Goal: Find specific page/section: Find specific page/section

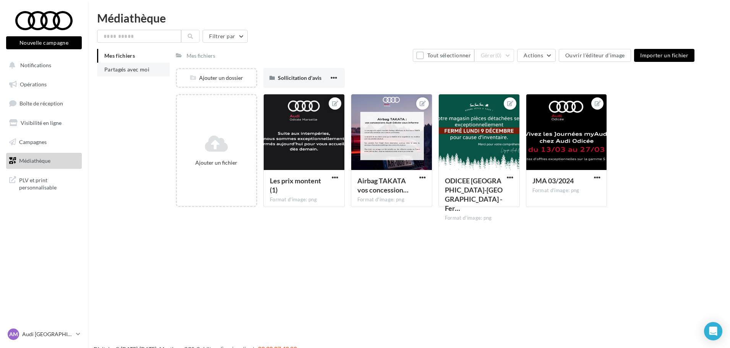
click at [155, 70] on li "Partagés avec moi" at bounding box center [133, 70] width 73 height 14
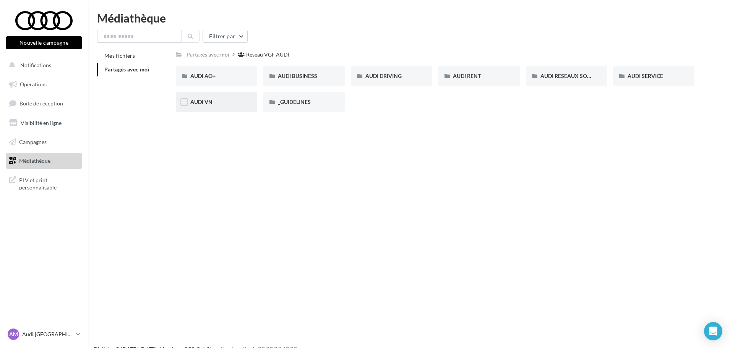
click at [236, 99] on div "AUDI VN" at bounding box center [216, 102] width 52 height 8
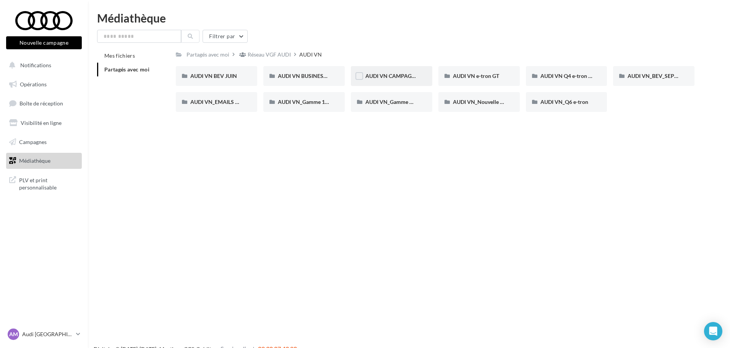
click at [426, 75] on div "AUDI VN CAMPAGNE HYBRIDE RECHARGEABLE" at bounding box center [391, 76] width 81 height 20
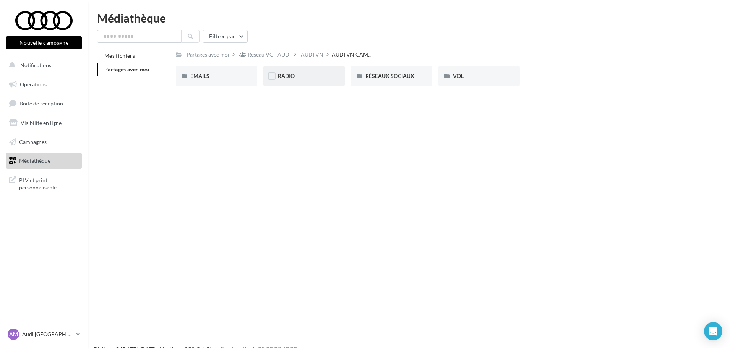
click at [335, 77] on div "RADIO" at bounding box center [303, 76] width 81 height 20
click at [135, 67] on span "Partagés avec moi" at bounding box center [126, 69] width 45 height 6
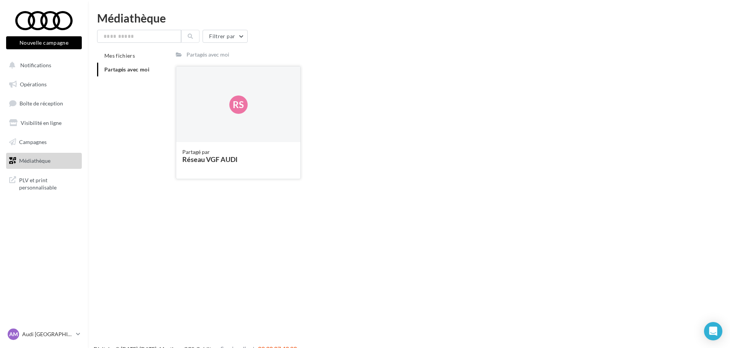
click at [240, 132] on div "Rs" at bounding box center [238, 104] width 124 height 76
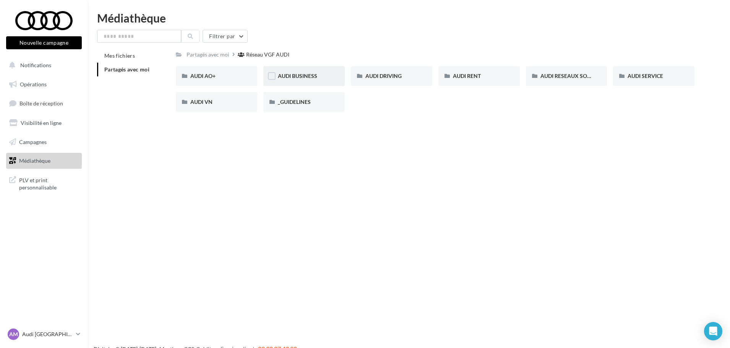
click at [334, 75] on div "AUDI BUSINESS" at bounding box center [303, 76] width 81 height 20
click at [683, 77] on div "CAMPAGNE OCTOBRE E-HYBRID AUDI BUSINESS" at bounding box center [653, 76] width 81 height 20
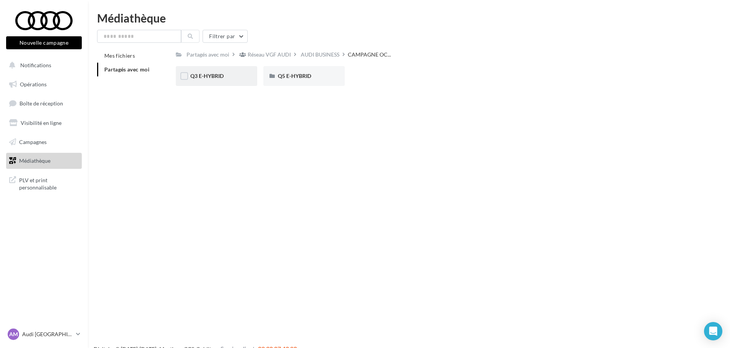
click at [234, 80] on div "Q3 E-HYBRID" at bounding box center [216, 76] width 52 height 8
click at [49, 86] on link "Opérations" at bounding box center [44, 84] width 79 height 16
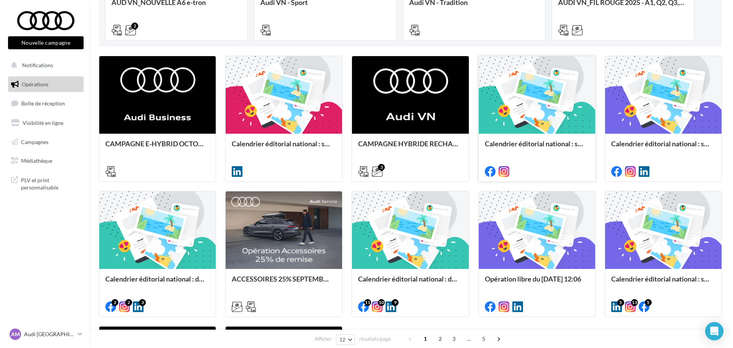
scroll to position [191, 0]
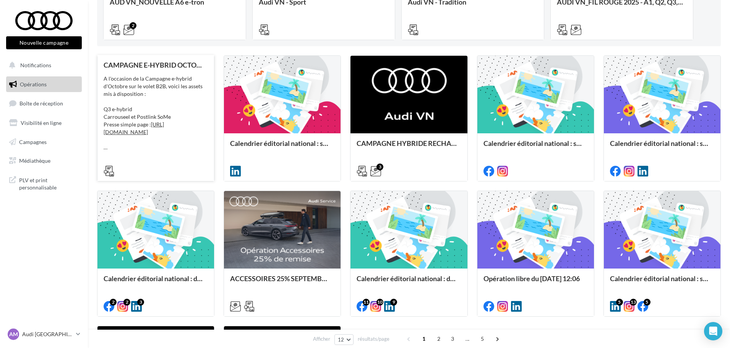
click at [173, 96] on div "A l'occasion de la Campagne e-hybrid d'Octobre sur le volet B2B, voici les asse…" at bounding box center [156, 113] width 104 height 76
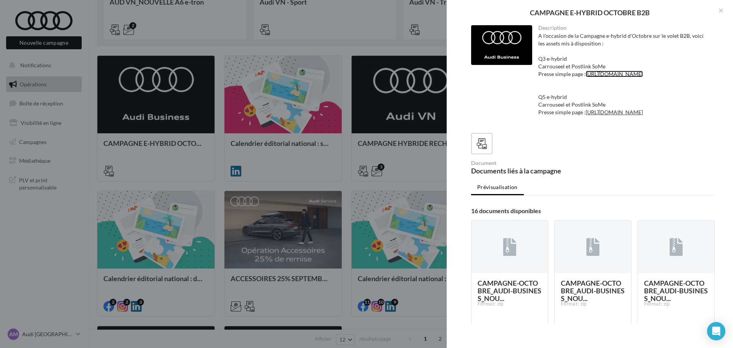
click at [597, 77] on link "[URL][DOMAIN_NAME]" at bounding box center [614, 74] width 57 height 6
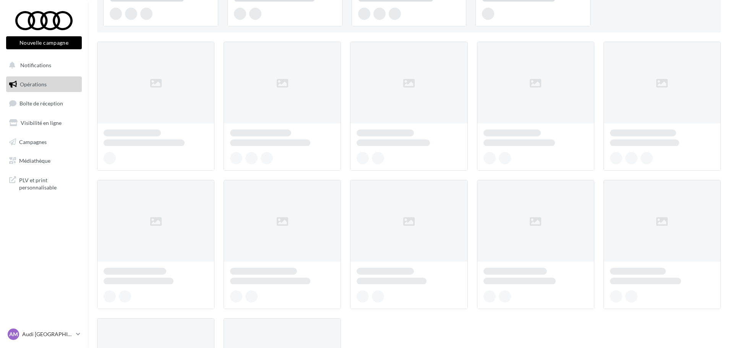
scroll to position [191, 0]
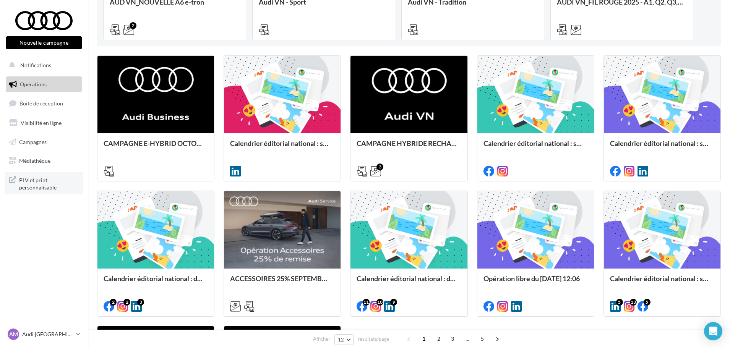
click at [65, 185] on span "PLV et print personnalisable" at bounding box center [49, 183] width 60 height 16
